Goal: Task Accomplishment & Management: Manage account settings

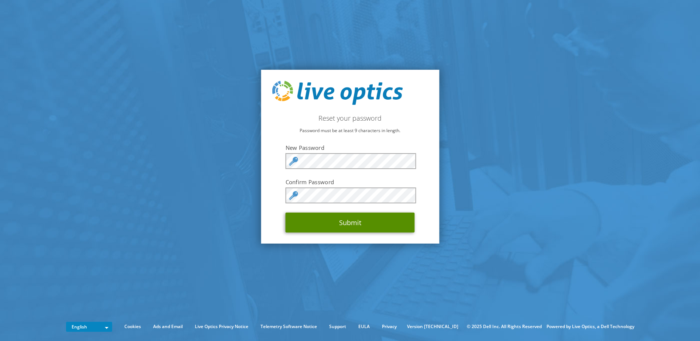
click at [358, 221] on button "Submit" at bounding box center [350, 223] width 129 height 20
